Goal: Task Accomplishment & Management: Use online tool/utility

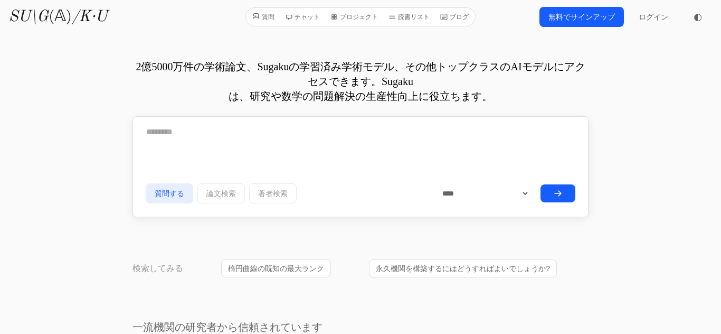
click at [569, 22] on link "無料でサインアップ" at bounding box center [582, 17] width 84 height 20
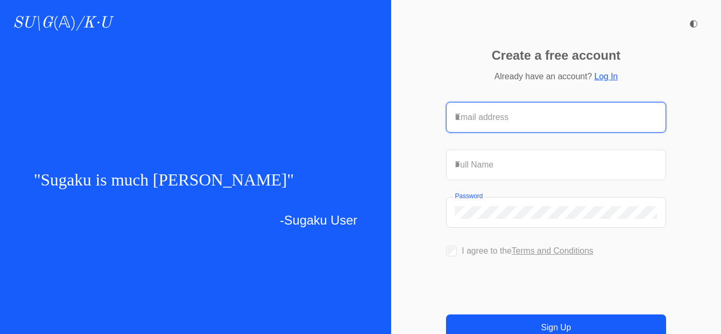
click at [493, 111] on input "Email address" at bounding box center [556, 117] width 202 height 13
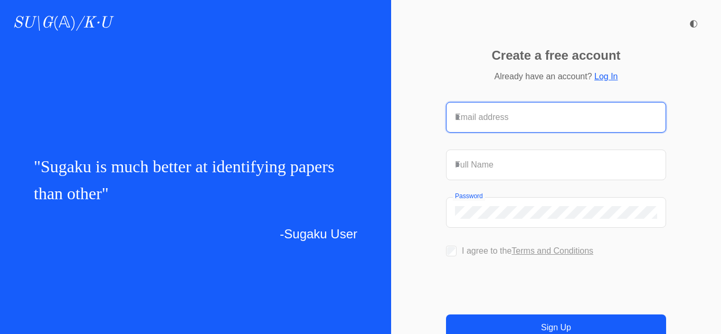
type input "**********"
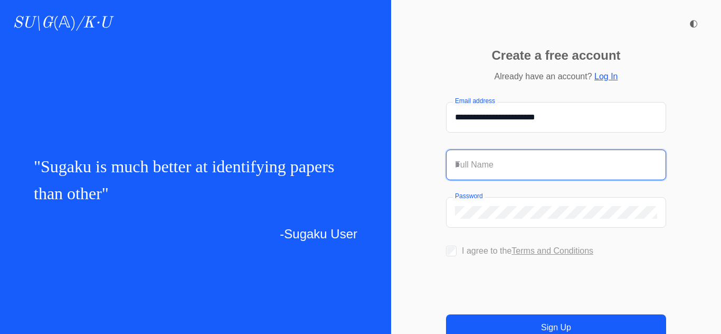
type input "****"
drag, startPoint x: 533, startPoint y: 144, endPoint x: 437, endPoint y: 144, distance: 96.6
click at [437, 144] on div "**********" at bounding box center [556, 230] width 330 height 334
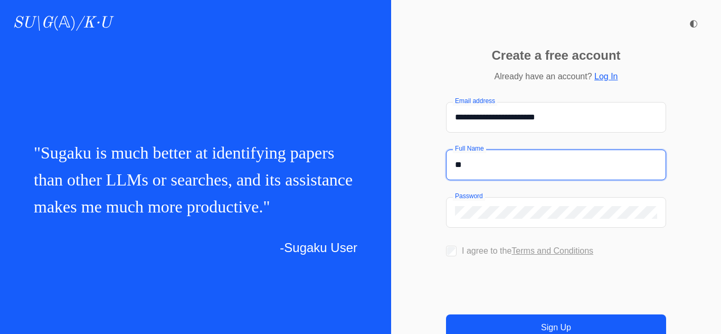
type input "*"
type input "****"
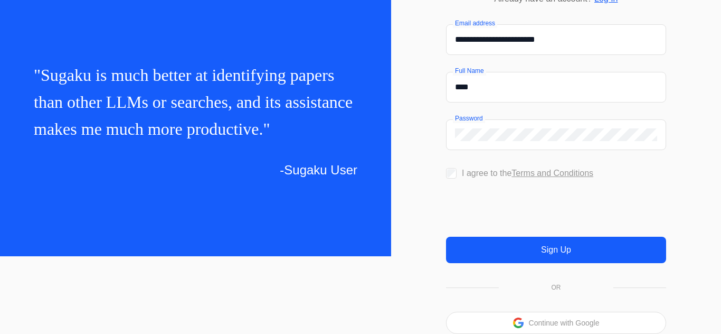
scroll to position [84, 0]
click at [644, 261] on button "Sign Up" at bounding box center [556, 249] width 220 height 26
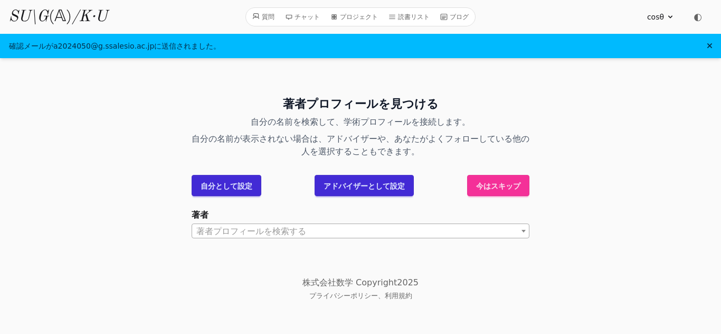
click at [630, 146] on div "著者プロフィールを見つける 自分の名前を検索して、学術プロフィールを接続します。 自分の名前が表示されない場合は、アドバイザーや、あなたがよくフォローしている…" at bounding box center [360, 165] width 721 height 180
click at [409, 228] on span "著者プロフィールを検索する" at bounding box center [360, 231] width 337 height 15
click at [401, 215] on label "著者" at bounding box center [361, 215] width 338 height 13
click at [192, 223] on select "著者" at bounding box center [192, 223] width 1 height 1
click at [709, 50] on button at bounding box center [709, 46] width 5 height 11
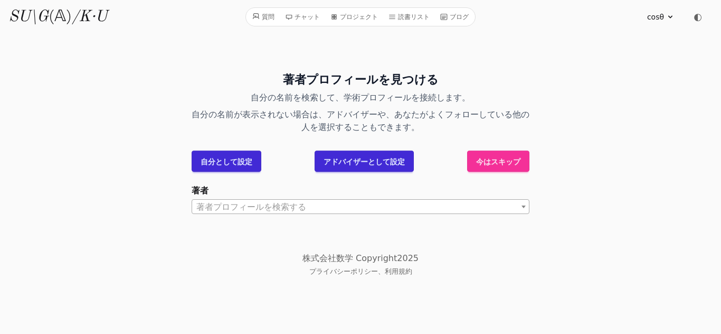
click at [502, 157] on font "今はスキップ" at bounding box center [498, 161] width 44 height 8
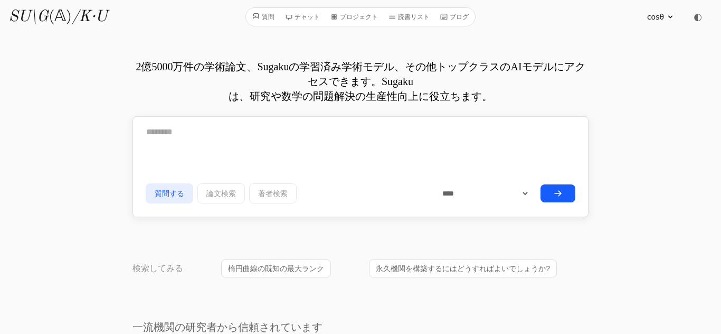
click at [541, 195] on button "submit" at bounding box center [558, 193] width 35 height 18
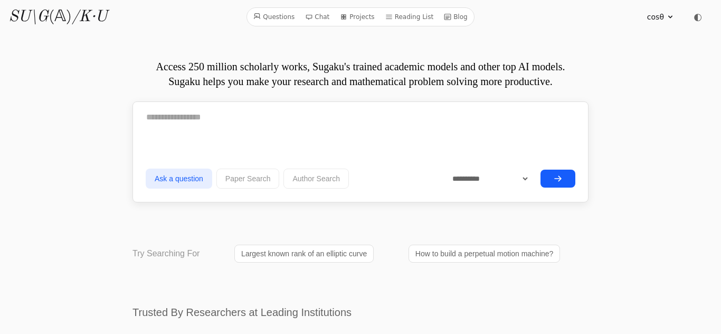
click at [648, 17] on span "cosθ" at bounding box center [655, 17] width 17 height 11
click at [626, 38] on link "Profile" at bounding box center [619, 41] width 101 height 20
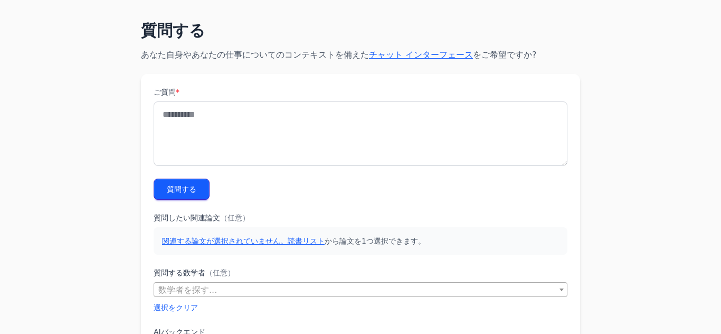
scroll to position [39, 0]
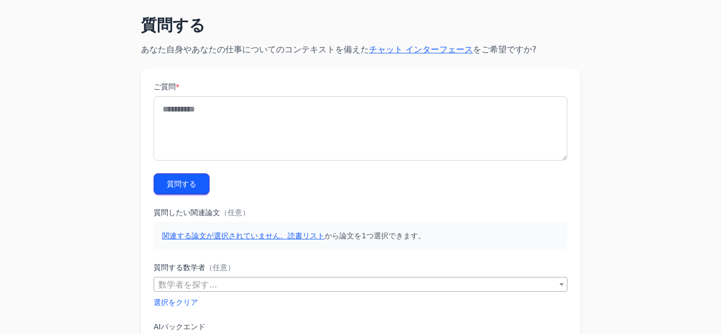
click at [311, 240] on font "関連する論文が選択されていません。読書リスト" at bounding box center [243, 235] width 163 height 8
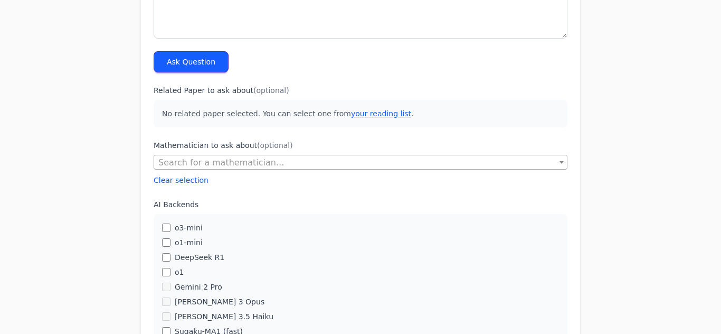
scroll to position [0, 0]
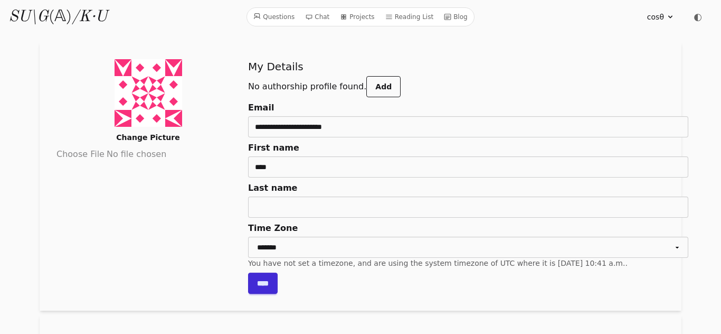
click at [346, 15] on icon at bounding box center [343, 16] width 7 height 7
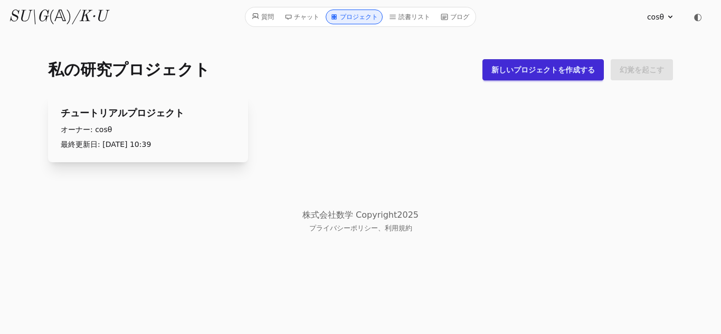
click at [444, 88] on div "私の研究プロジェクト 新しいプロジェクトを作成する 幻覚を起こす チュートリアルプロジェクト オーナー: cosθ 最終更新日: [DATE] 10:39" at bounding box center [361, 110] width 642 height 137
click at [511, 62] on link "新しいプロジェクトを作成する" at bounding box center [542, 69] width 121 height 21
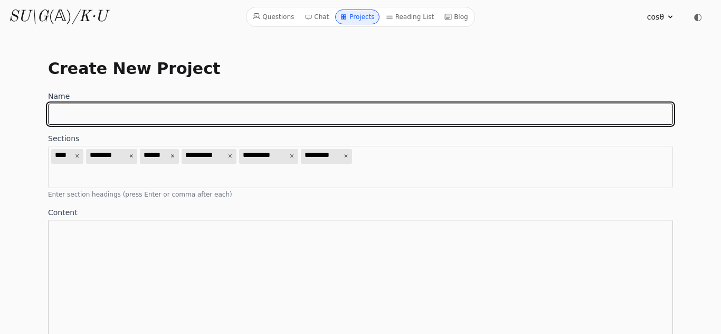
click at [225, 117] on input "Name" at bounding box center [360, 113] width 625 height 21
type input "*****"
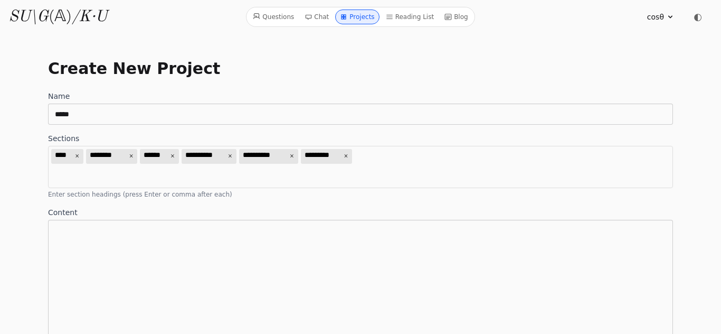
click at [512, 214] on label "Content" at bounding box center [360, 212] width 625 height 11
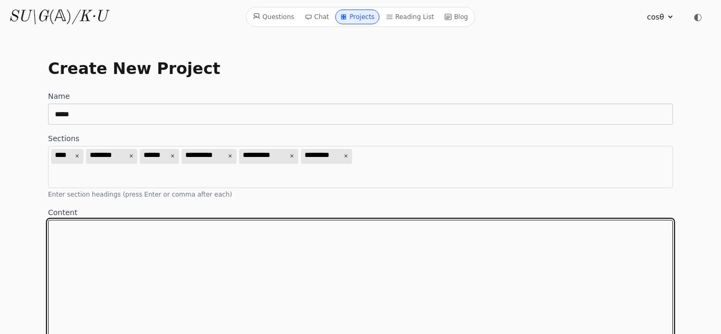
click at [512, 220] on textarea "Content" at bounding box center [360, 280] width 625 height 120
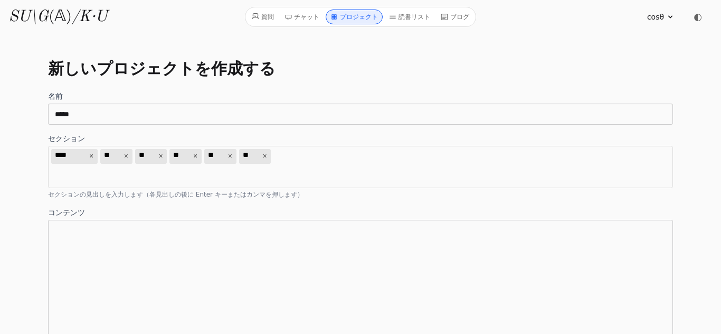
click at [0, 136] on body "質問 チャット プロジェクト 読書リスト ブログ SU\G (𝔸) /K·U 質問 チャット プロジェクト 読書リスト ブログ cosθ プロフィール パスワ…" at bounding box center [360, 244] width 721 height 488
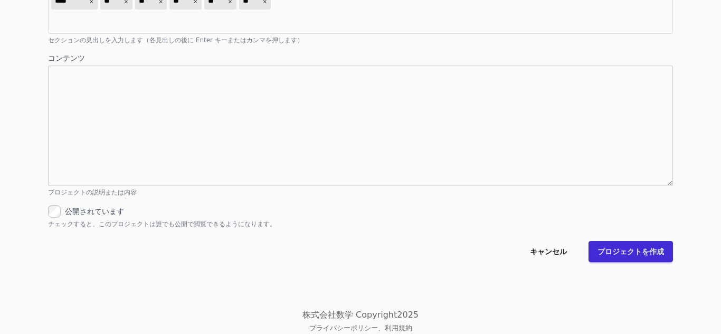
scroll to position [157, 0]
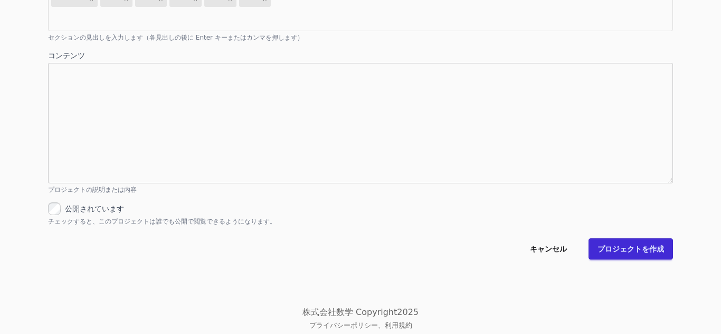
click at [659, 252] on font "プロジェクトを作成" at bounding box center [631, 248] width 67 height 8
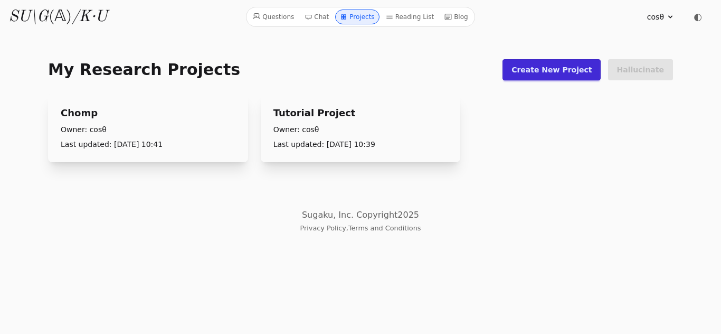
click at [196, 131] on p "Owner: cosθ" at bounding box center [148, 129] width 175 height 11
click at [220, 112] on link at bounding box center [219, 105] width 15 height 17
click at [101, 116] on h2 "Chomp" at bounding box center [148, 113] width 175 height 14
click at [101, 200] on body "Questions Chat Projects Reading List Blog SU\G (𝔸) /K·U Questions Chat Projects…" at bounding box center [360, 117] width 721 height 234
click at [124, 117] on h2 "Chomp" at bounding box center [148, 113] width 175 height 14
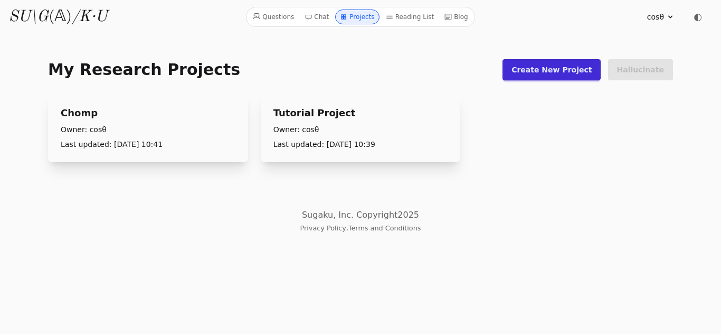
click at [125, 133] on p "Owner: cosθ" at bounding box center [148, 129] width 175 height 11
click at [81, 116] on link "Chomp" at bounding box center [79, 113] width 37 height 14
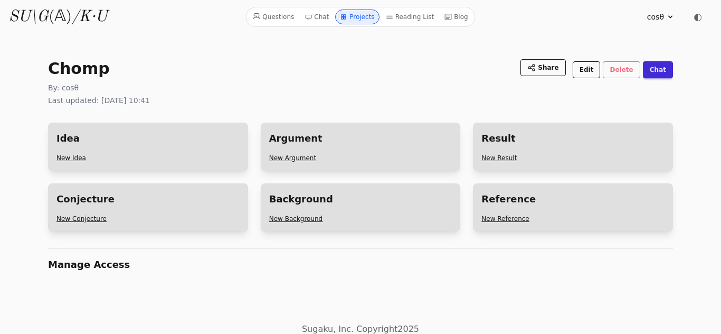
click at [697, 22] on span "◐" at bounding box center [698, 17] width 8 height 10
